Goal: Information Seeking & Learning: Learn about a topic

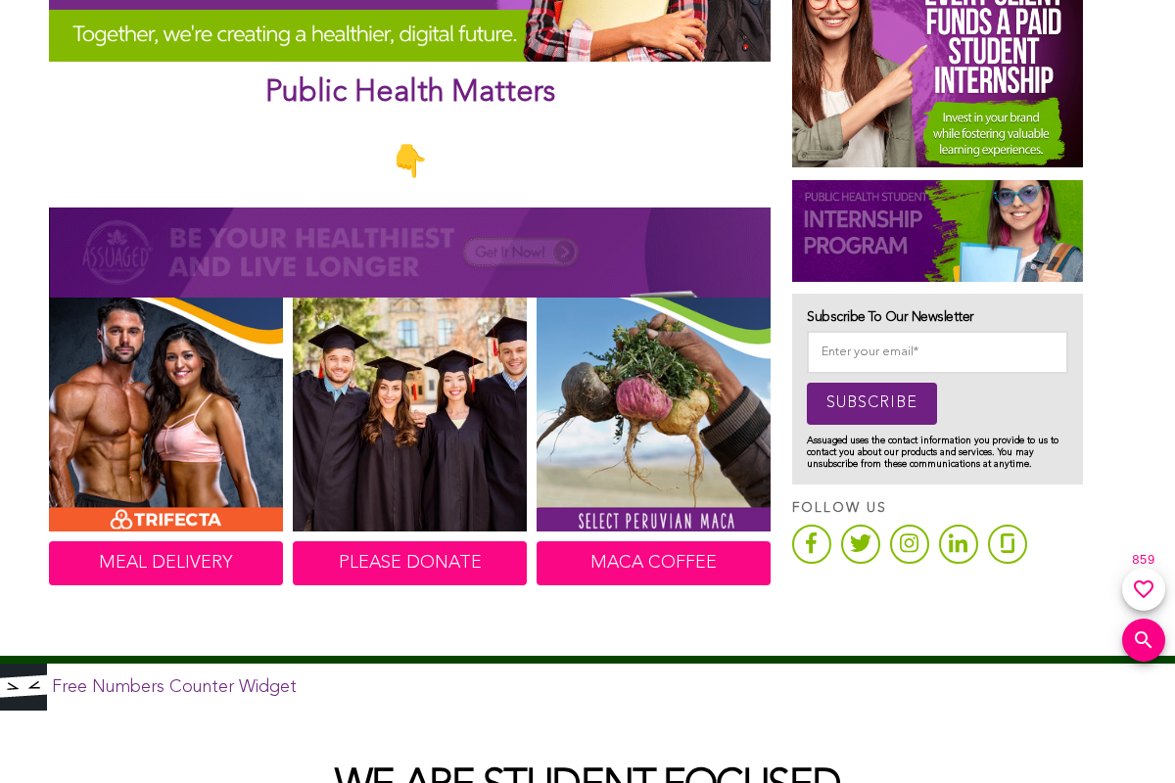
scroll to position [881, 0]
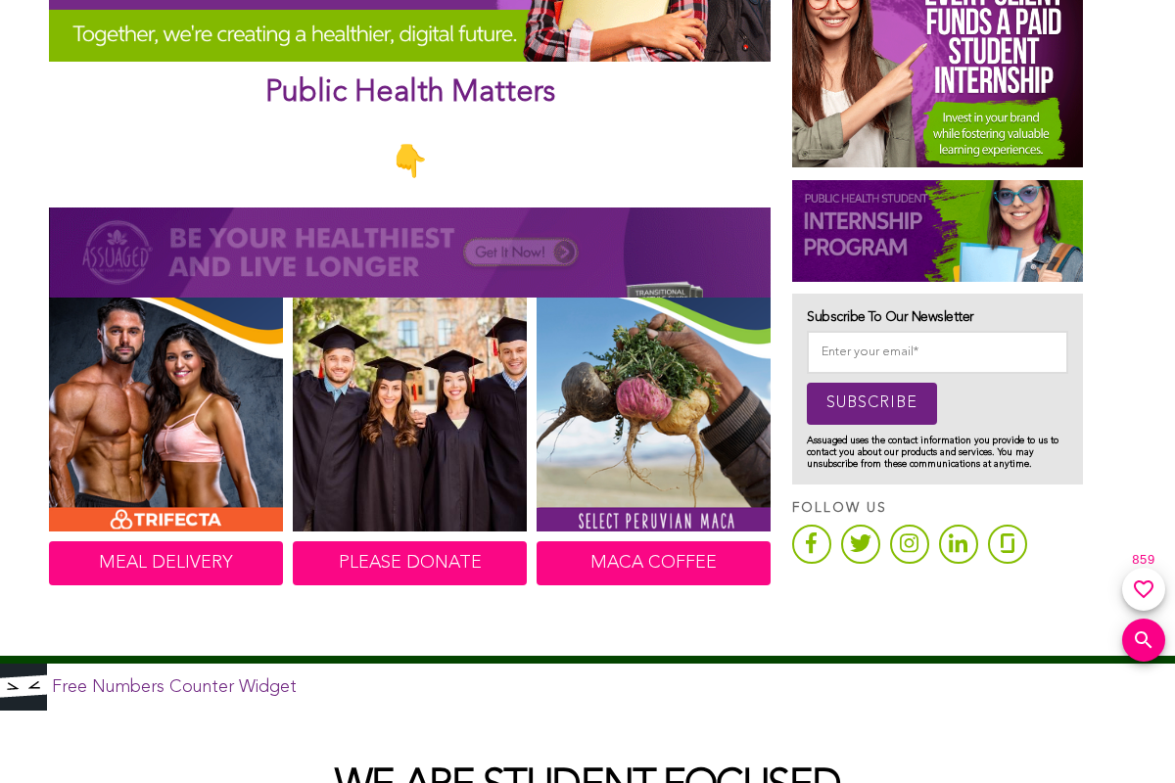
scroll to position [881, 0]
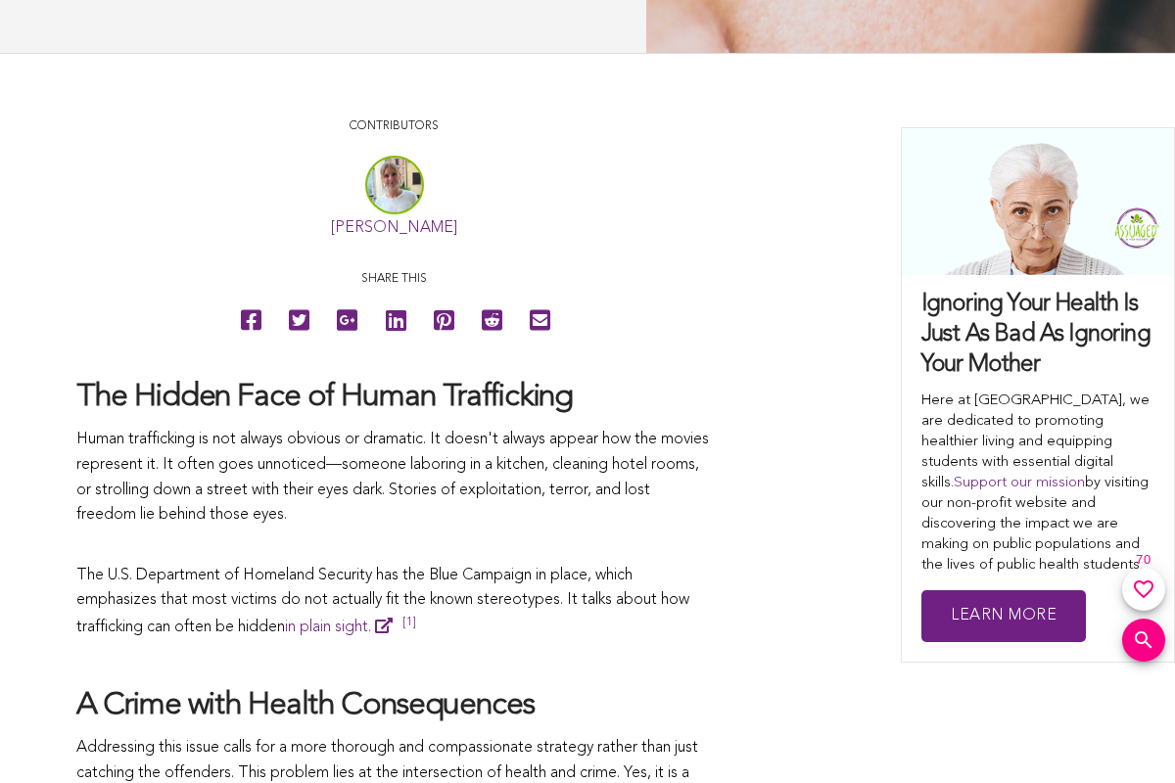
scroll to position [881, 0]
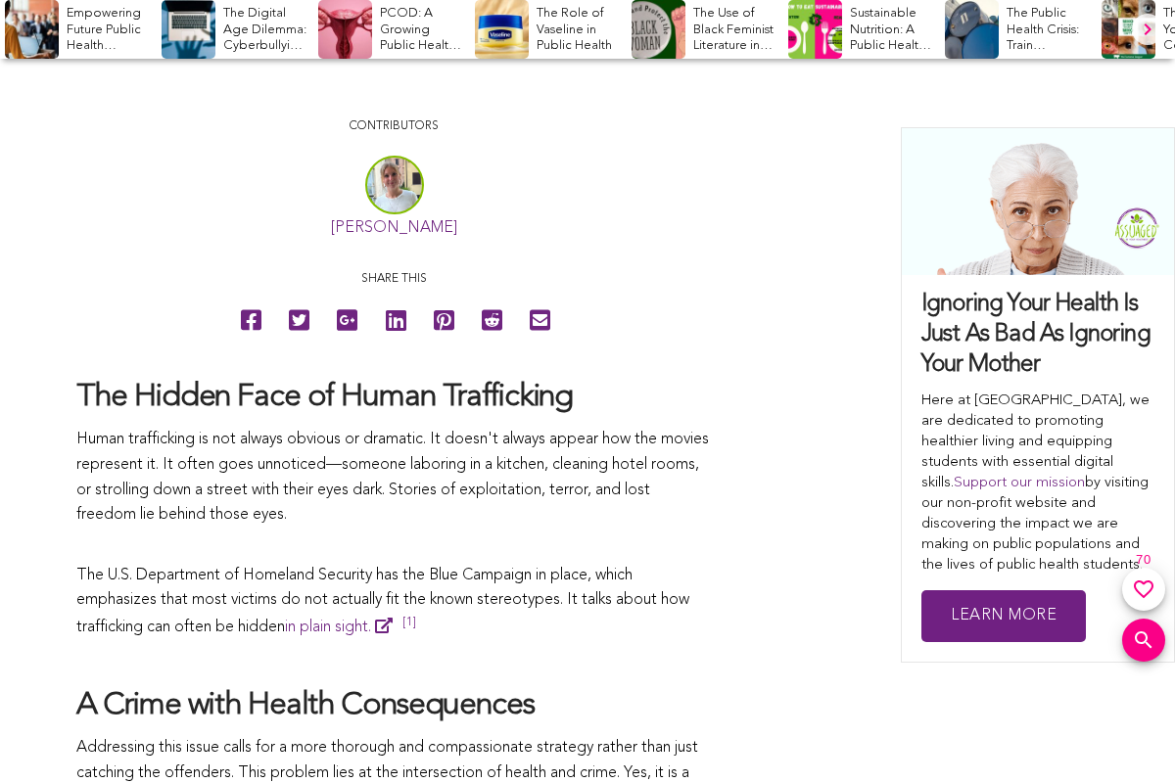
scroll to position [881, 0]
